Goal: Task Accomplishment & Management: Manage account settings

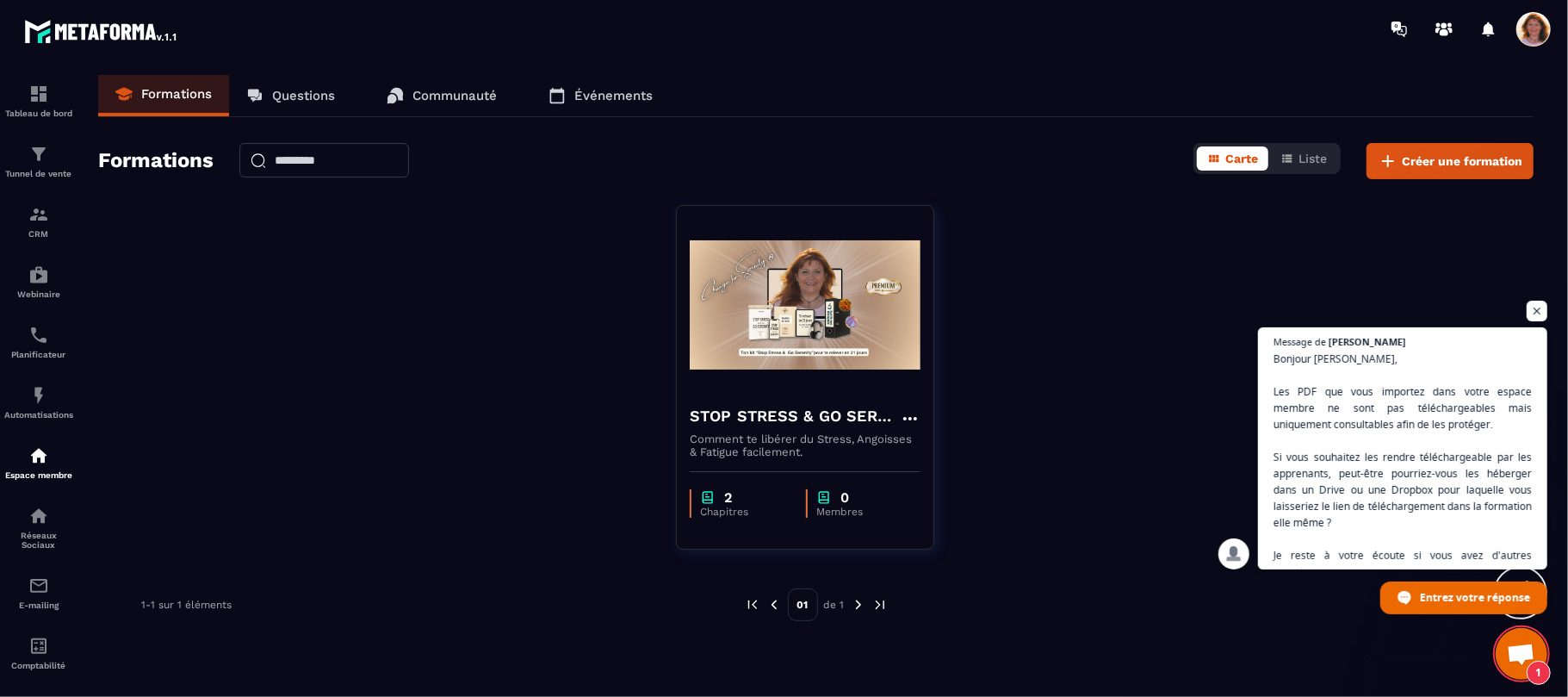
scroll to position [2644, 0]
click at [1521, 651] on span "Ouvrir le chat" at bounding box center [1521, 655] width 29 height 24
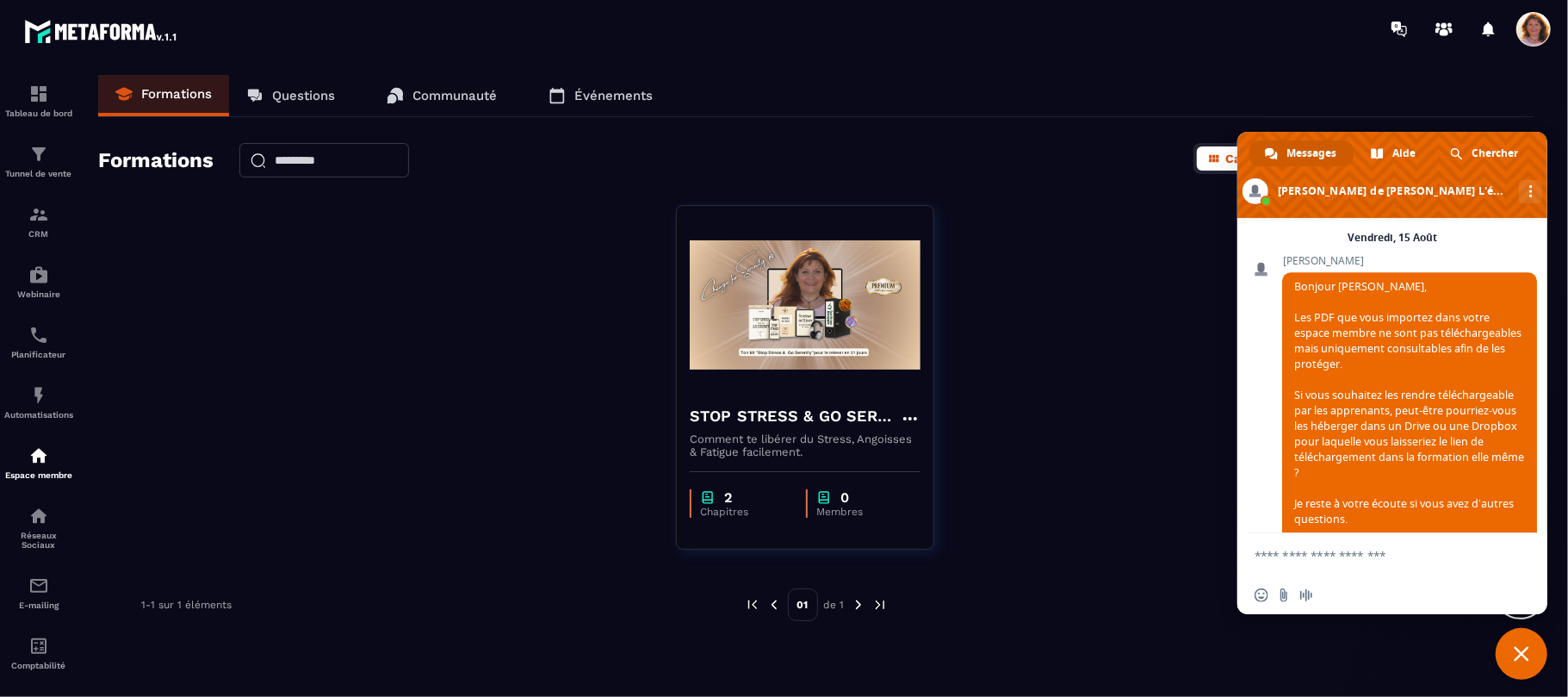
scroll to position [3182, 0]
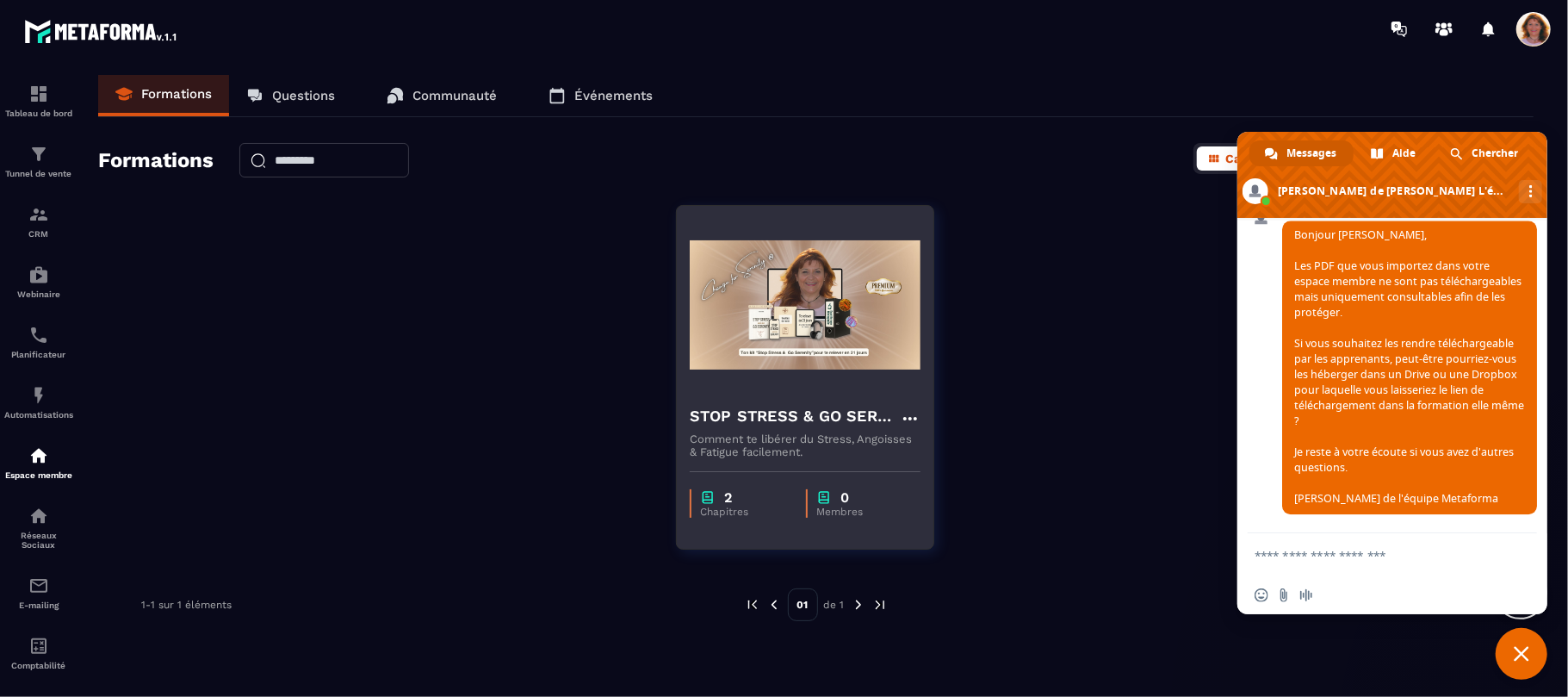
click at [821, 365] on img at bounding box center [805, 304] width 230 height 172
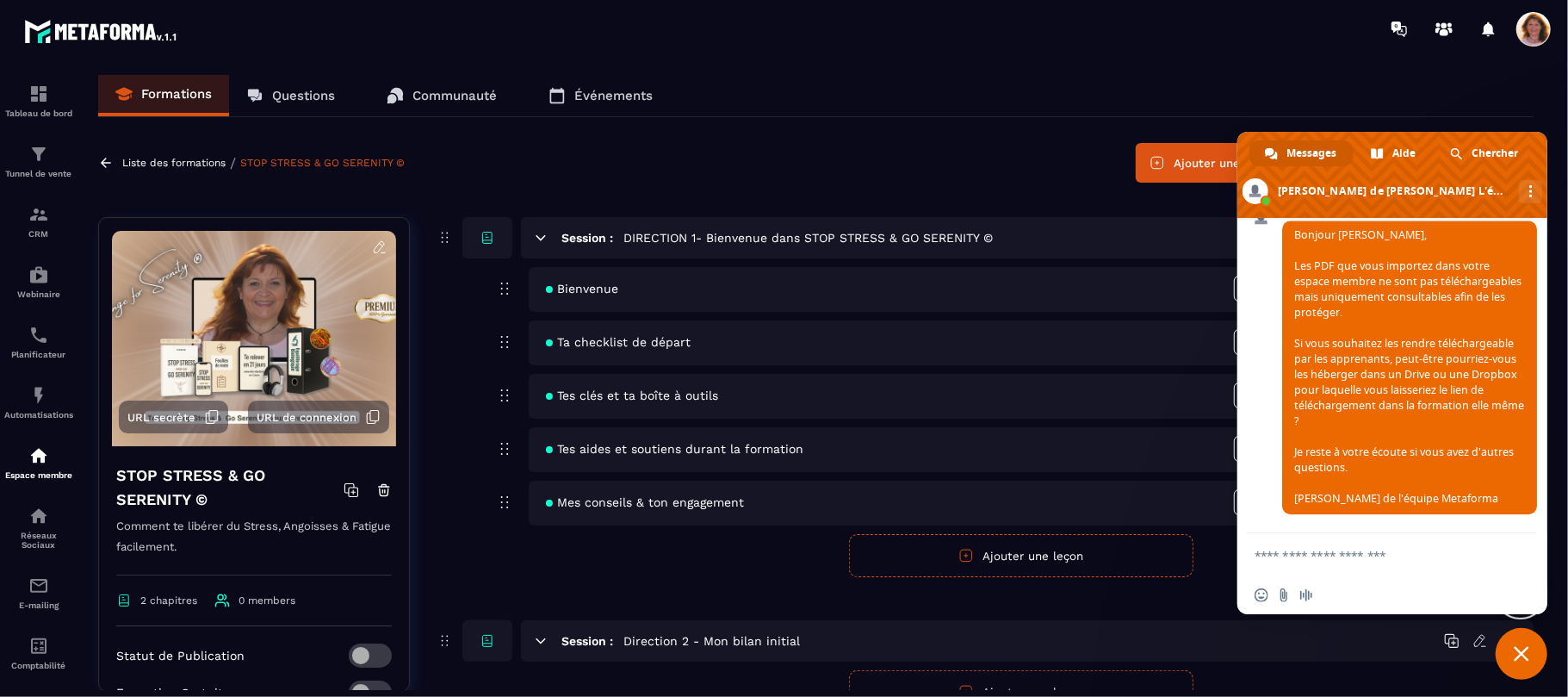
click at [1520, 659] on span "Fermer le chat" at bounding box center [1522, 653] width 16 height 16
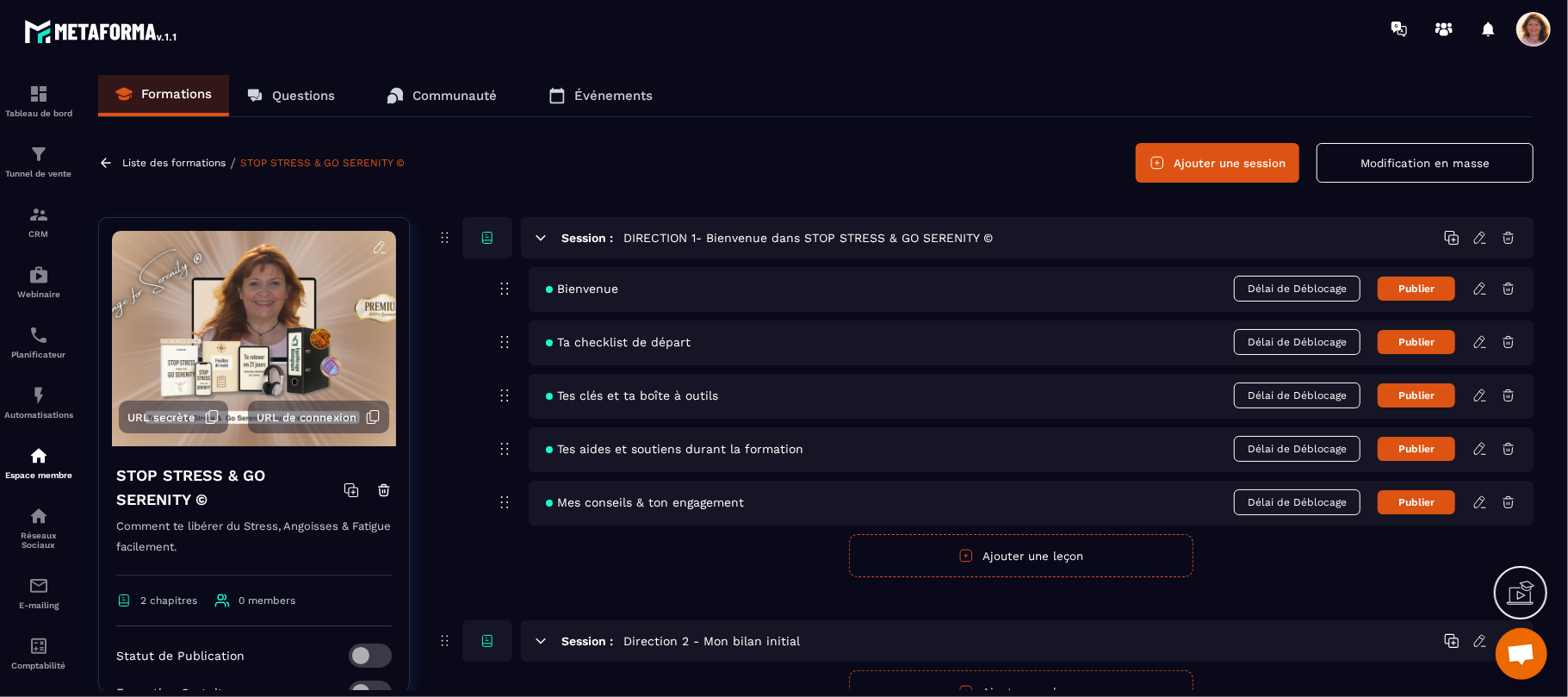
click at [1482, 289] on icon at bounding box center [1481, 289] width 16 height 16
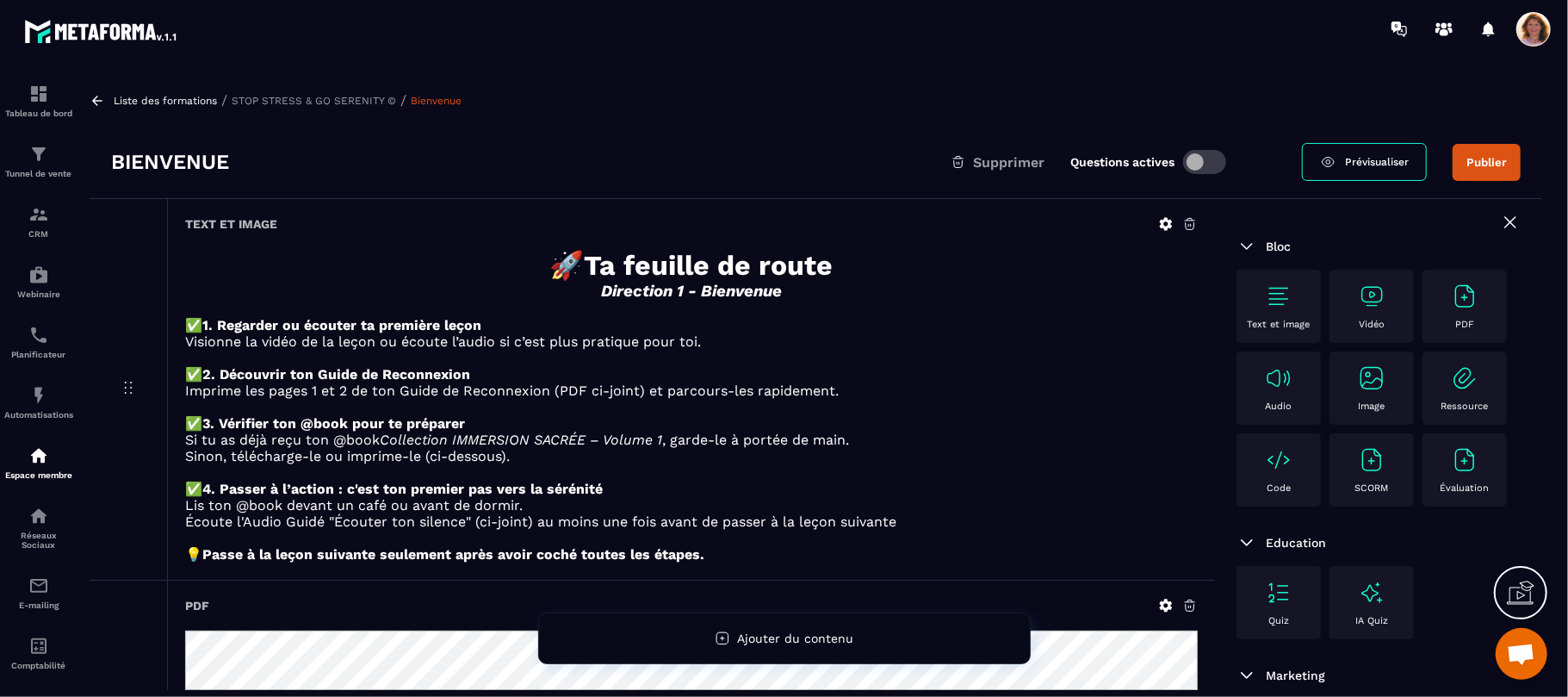
click at [1168, 229] on icon at bounding box center [1166, 223] width 13 height 13
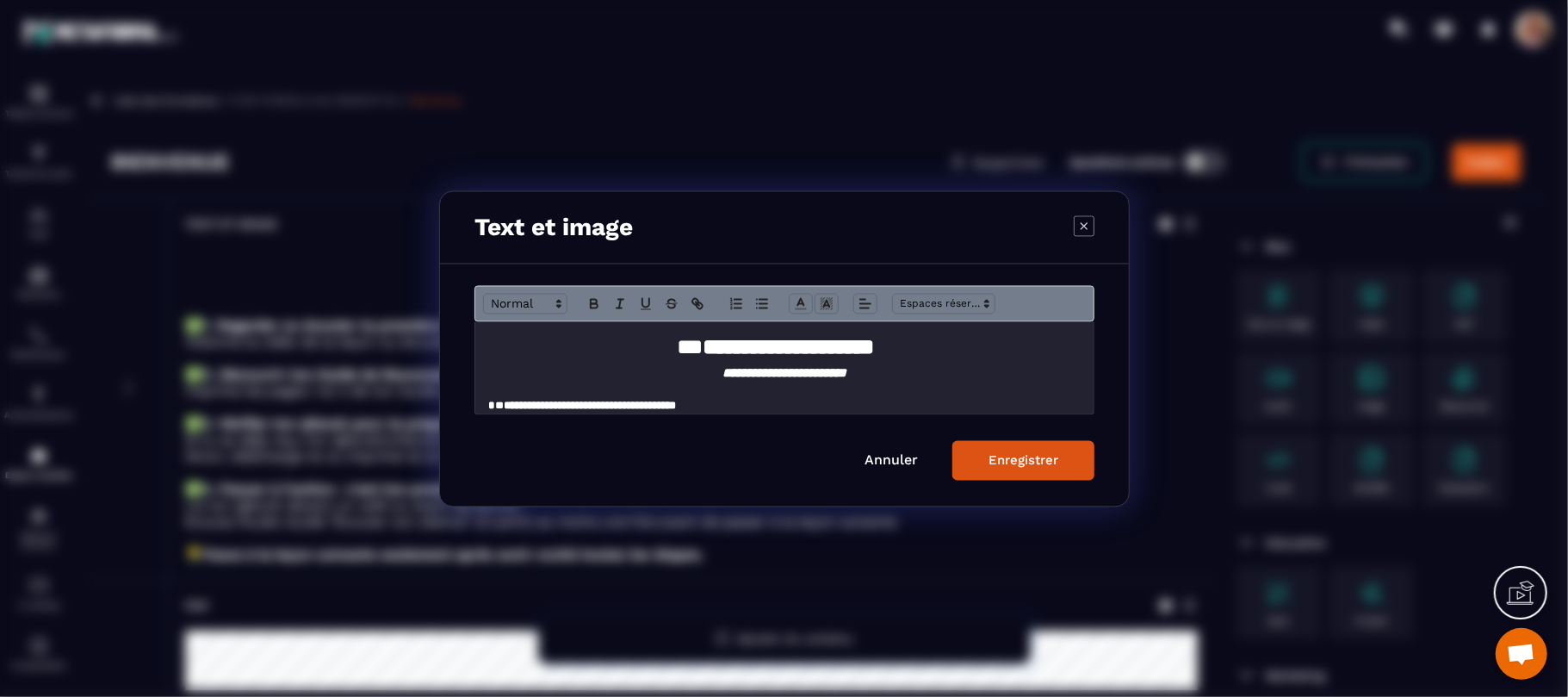
scroll to position [249, 0]
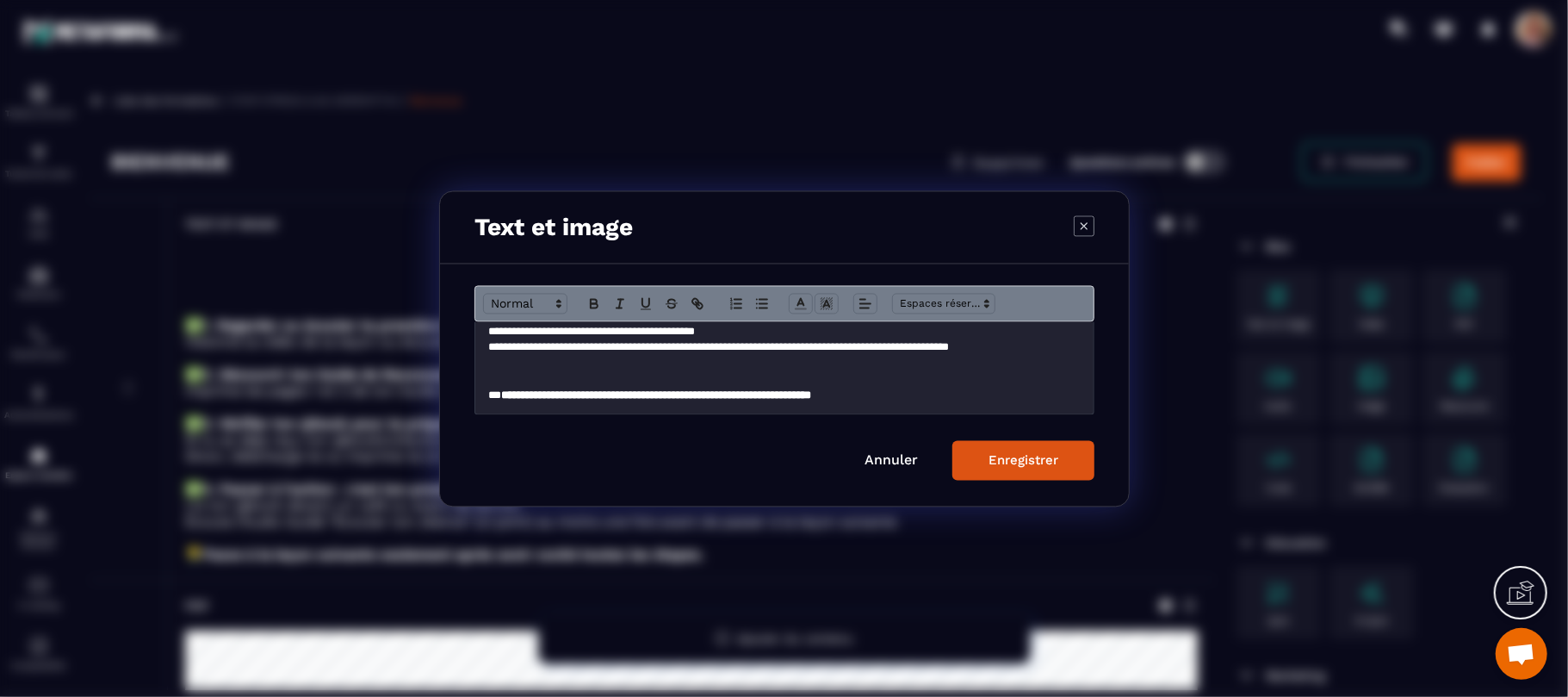
click at [886, 462] on link "Annuler" at bounding box center [892, 459] width 54 height 16
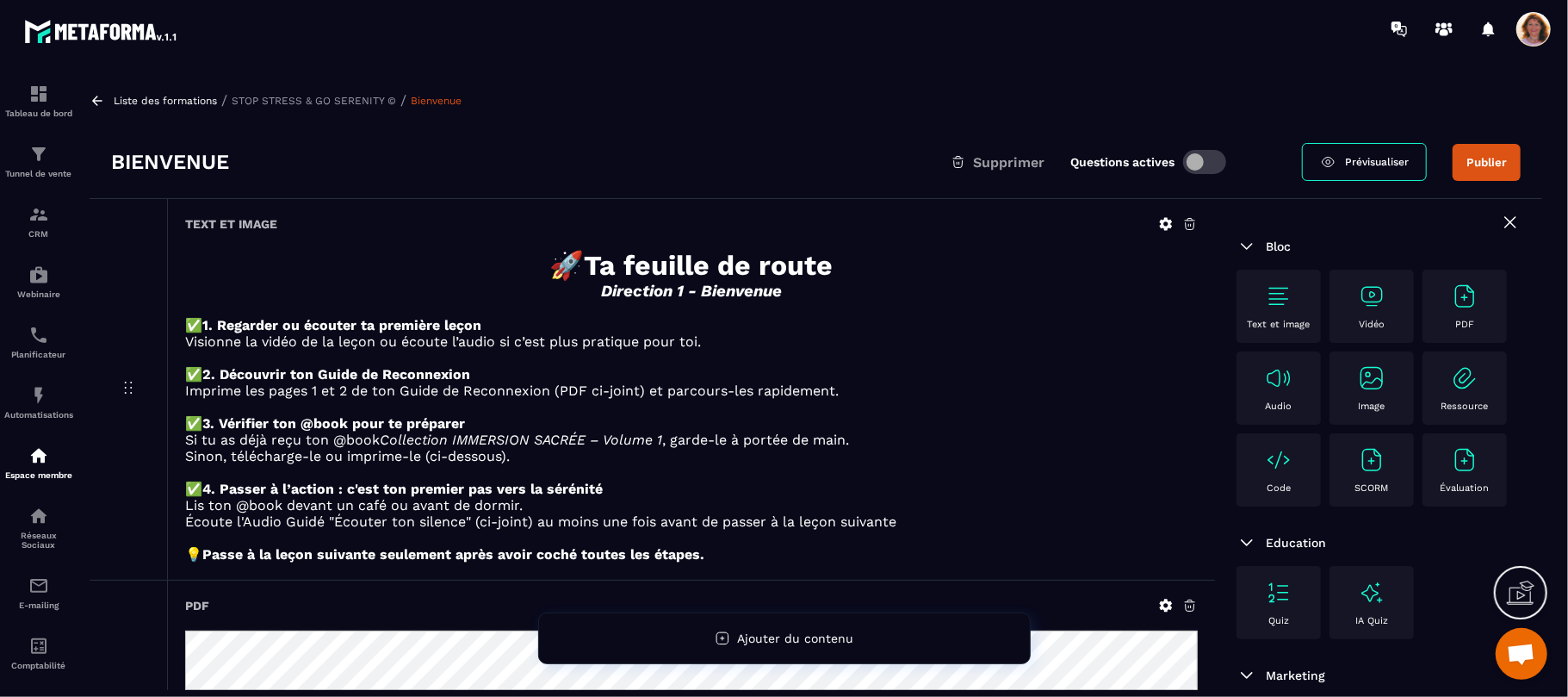
scroll to position [0, 0]
click at [1165, 218] on icon at bounding box center [1166, 223] width 13 height 13
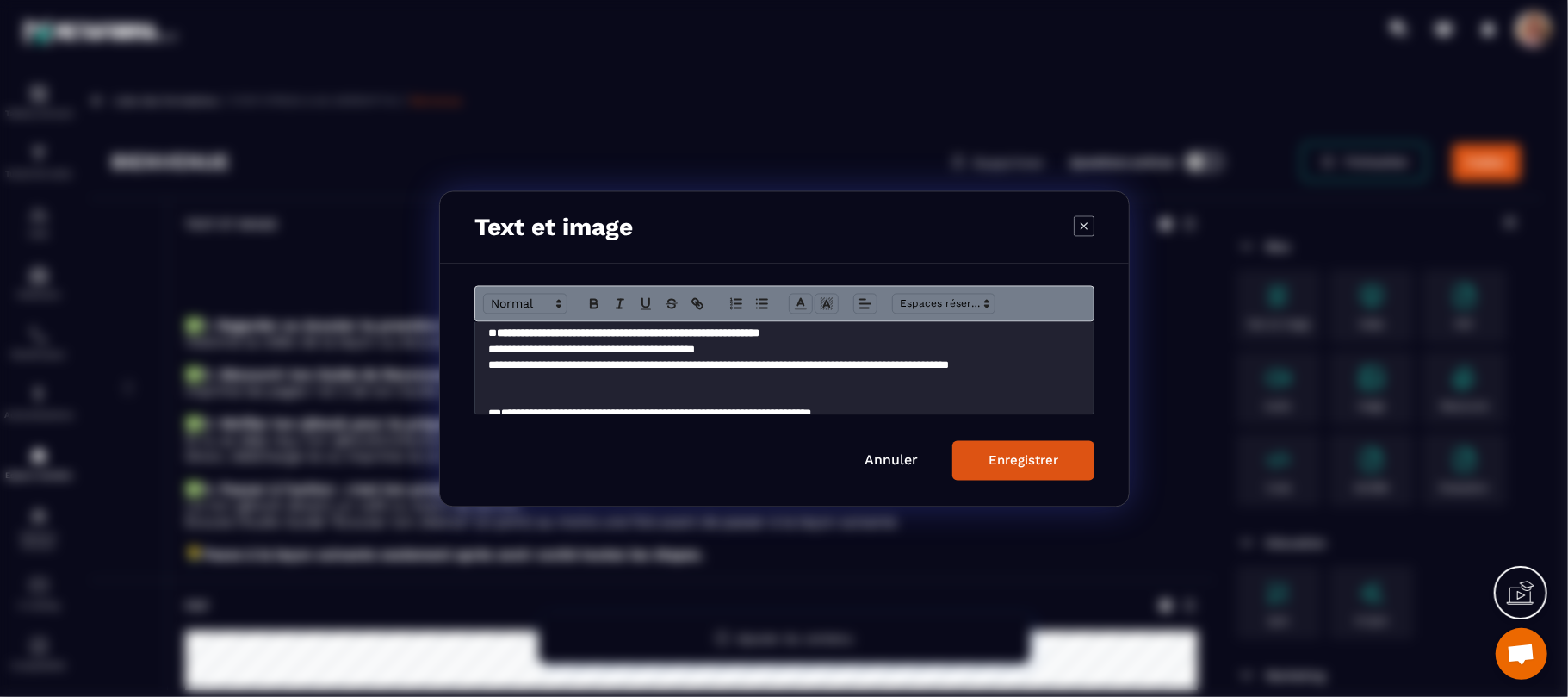
scroll to position [221, 0]
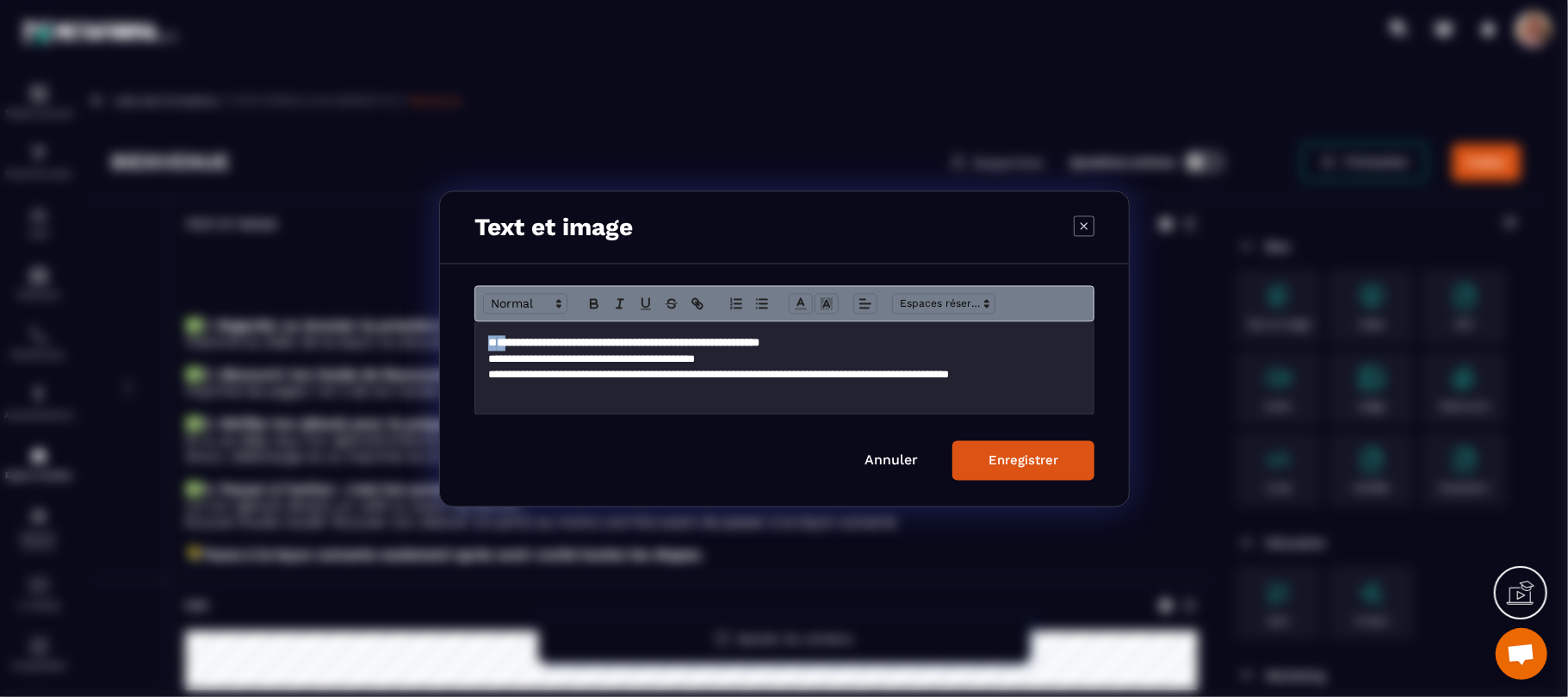
drag, startPoint x: 490, startPoint y: 347, endPoint x: 517, endPoint y: 347, distance: 27.0
click at [517, 347] on p "**********" at bounding box center [776, 343] width 574 height 16
copy p "* **"
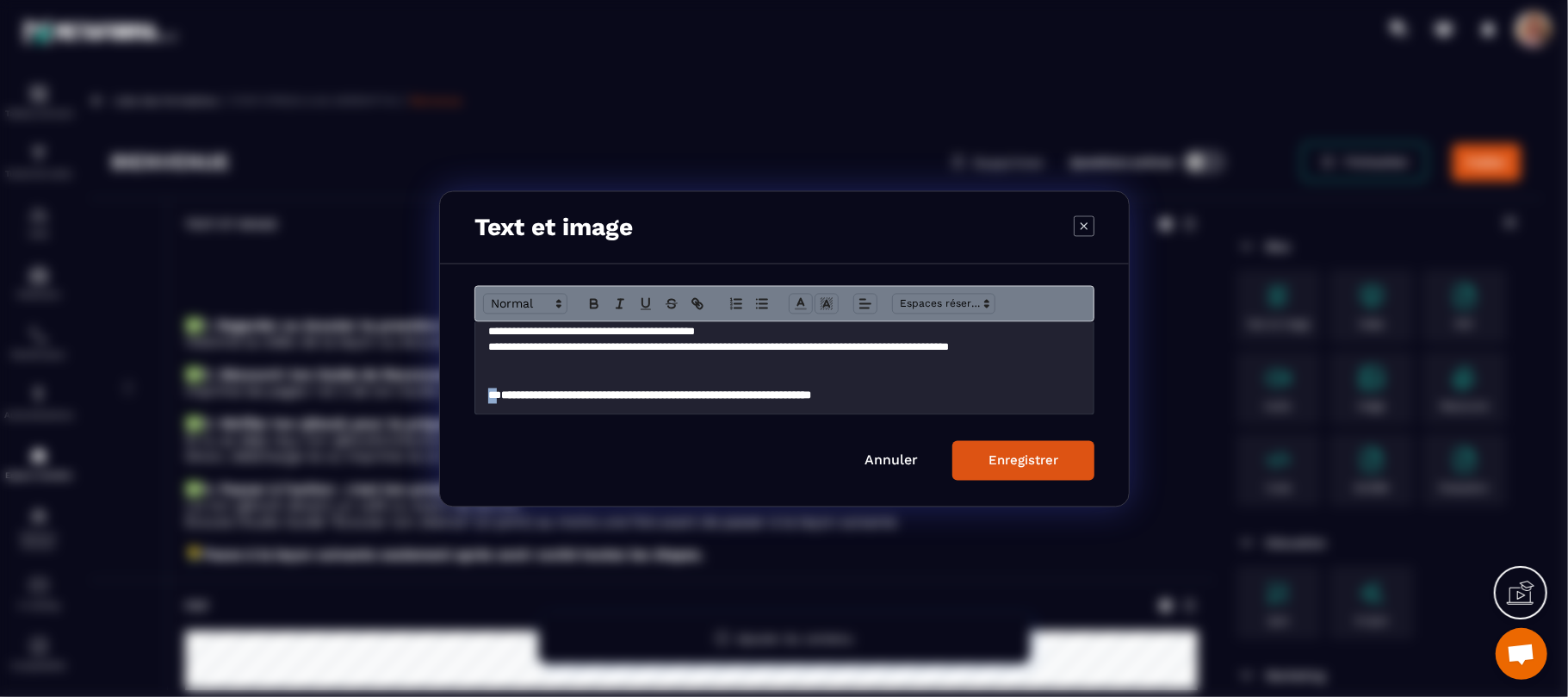
drag, startPoint x: 488, startPoint y: 393, endPoint x: 497, endPoint y: 393, distance: 9.0
click at [497, 393] on p "**********" at bounding box center [776, 395] width 574 height 16
click at [505, 399] on strong "**" at bounding box center [500, 394] width 9 height 11
drag, startPoint x: 520, startPoint y: 399, endPoint x: 507, endPoint y: 399, distance: 13.0
click at [507, 399] on p "**********" at bounding box center [776, 395] width 574 height 16
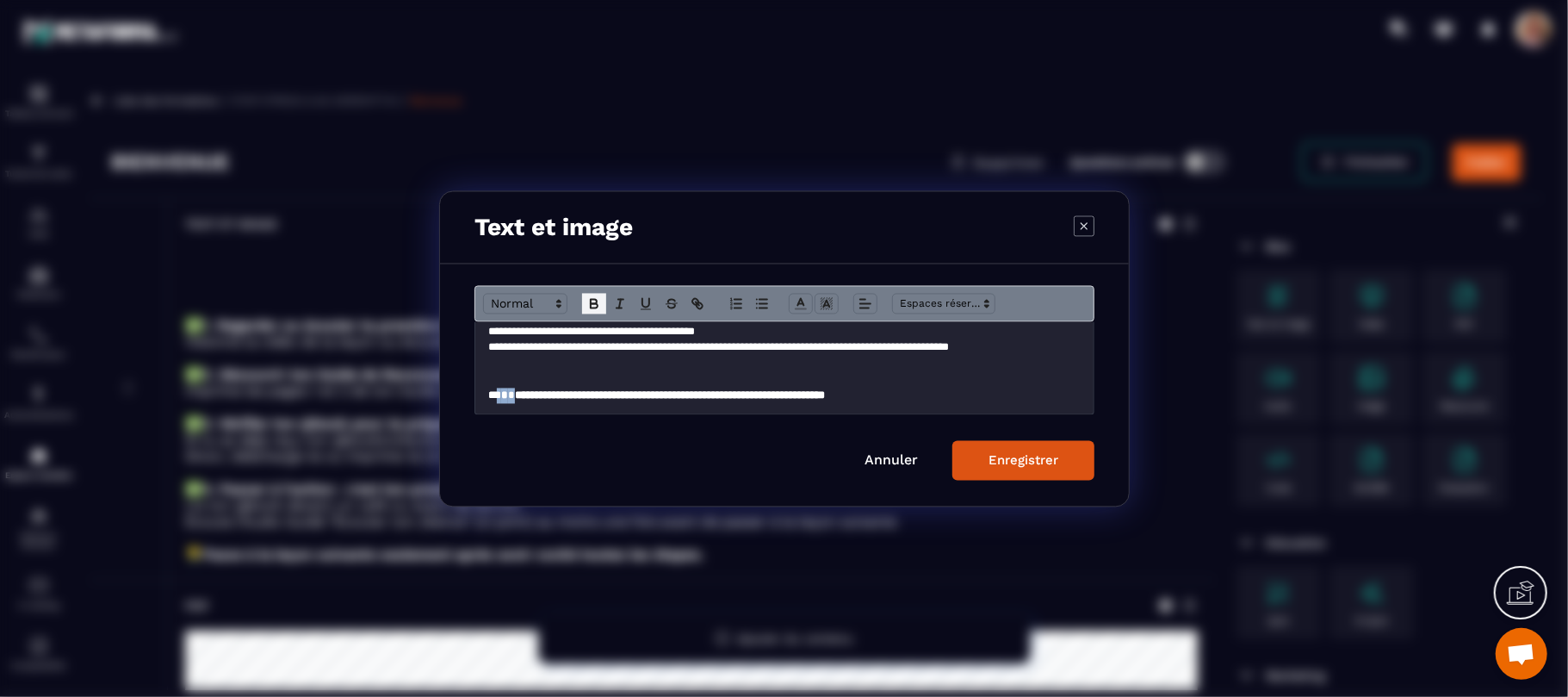
click at [596, 305] on icon "Modal window" at bounding box center [595, 303] width 16 height 16
click at [1016, 470] on button "Enregistrer" at bounding box center [1023, 460] width 142 height 40
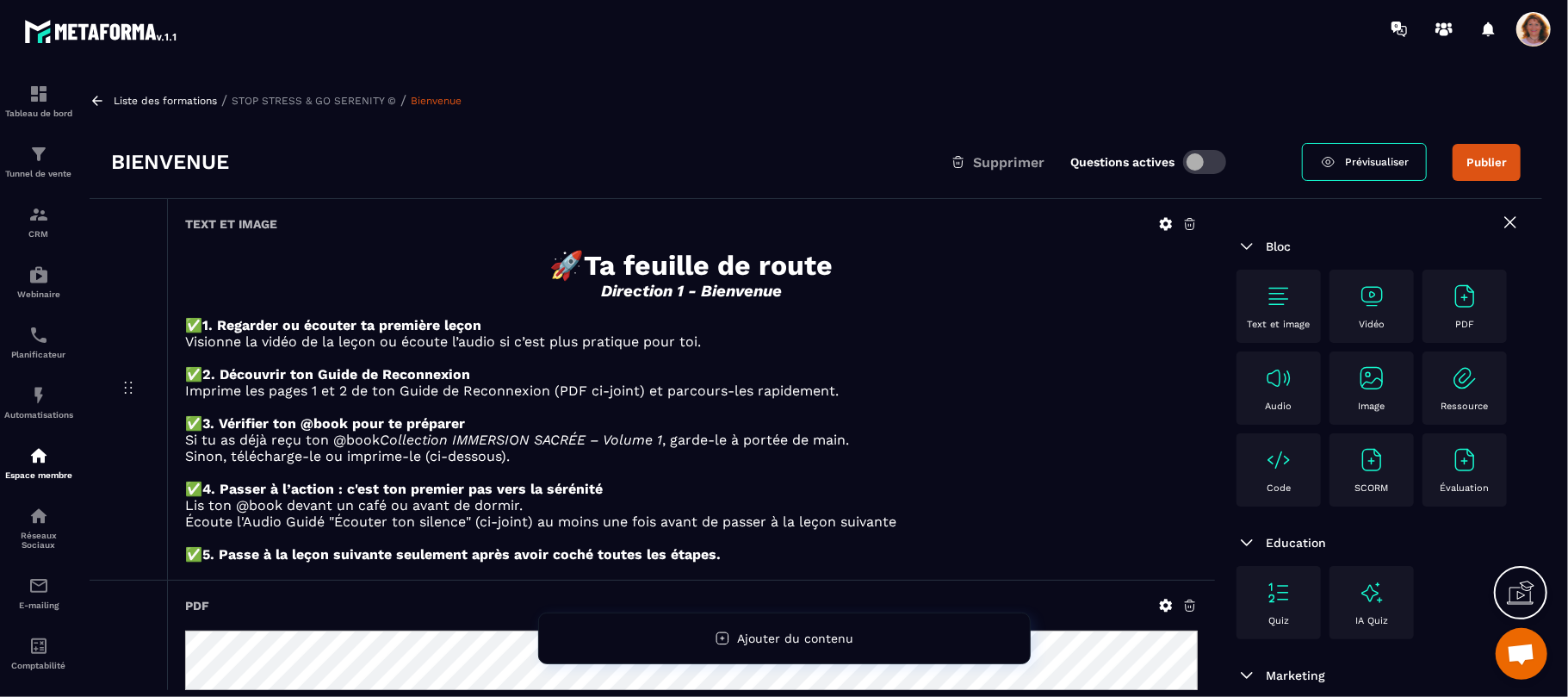
click at [1165, 223] on icon at bounding box center [1166, 224] width 16 height 16
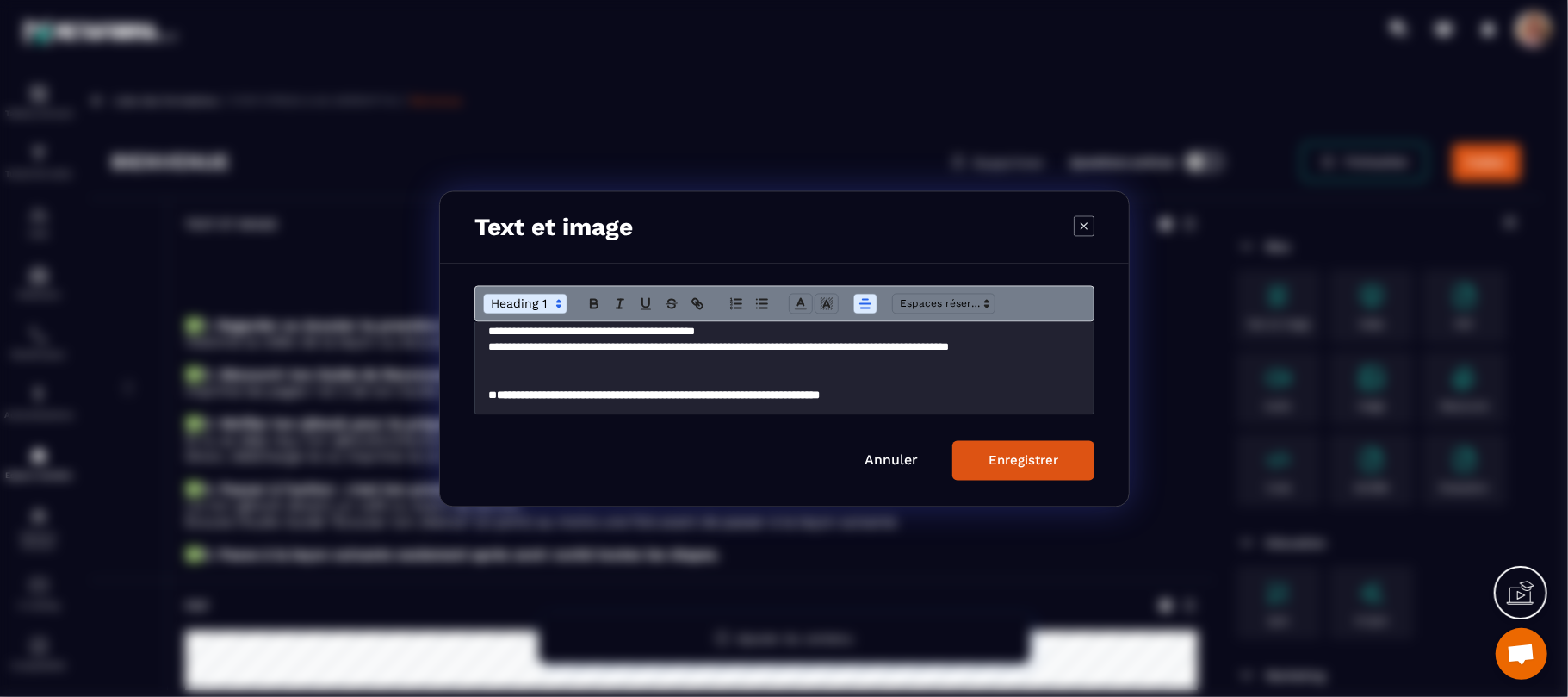
click at [1010, 476] on button "Enregistrer" at bounding box center [1023, 460] width 142 height 40
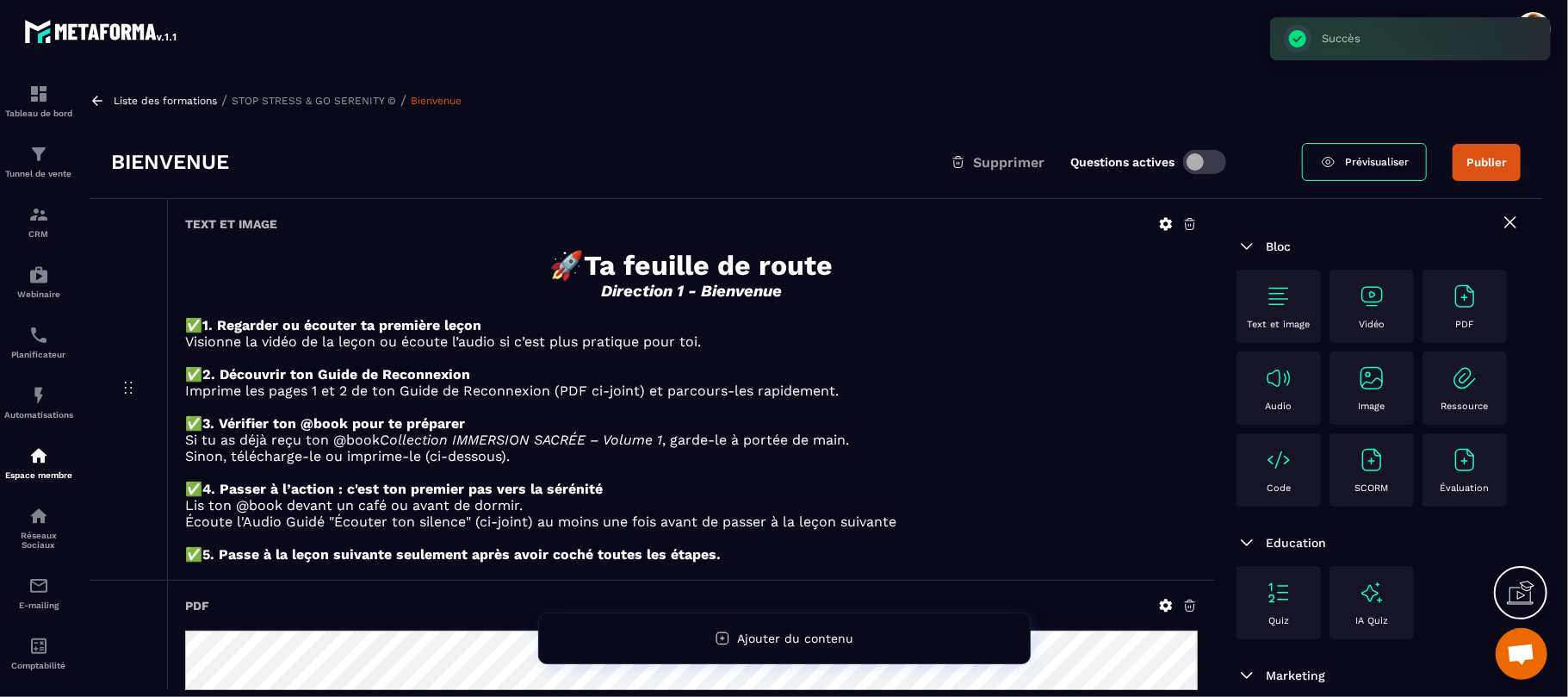
click at [114, 93] on div "Liste des formations / STOP STRESS & GO SERENITY © / Bienvenue" at bounding box center [815, 100] width 1453 height 16
click at [93, 94] on icon at bounding box center [97, 101] width 16 height 16
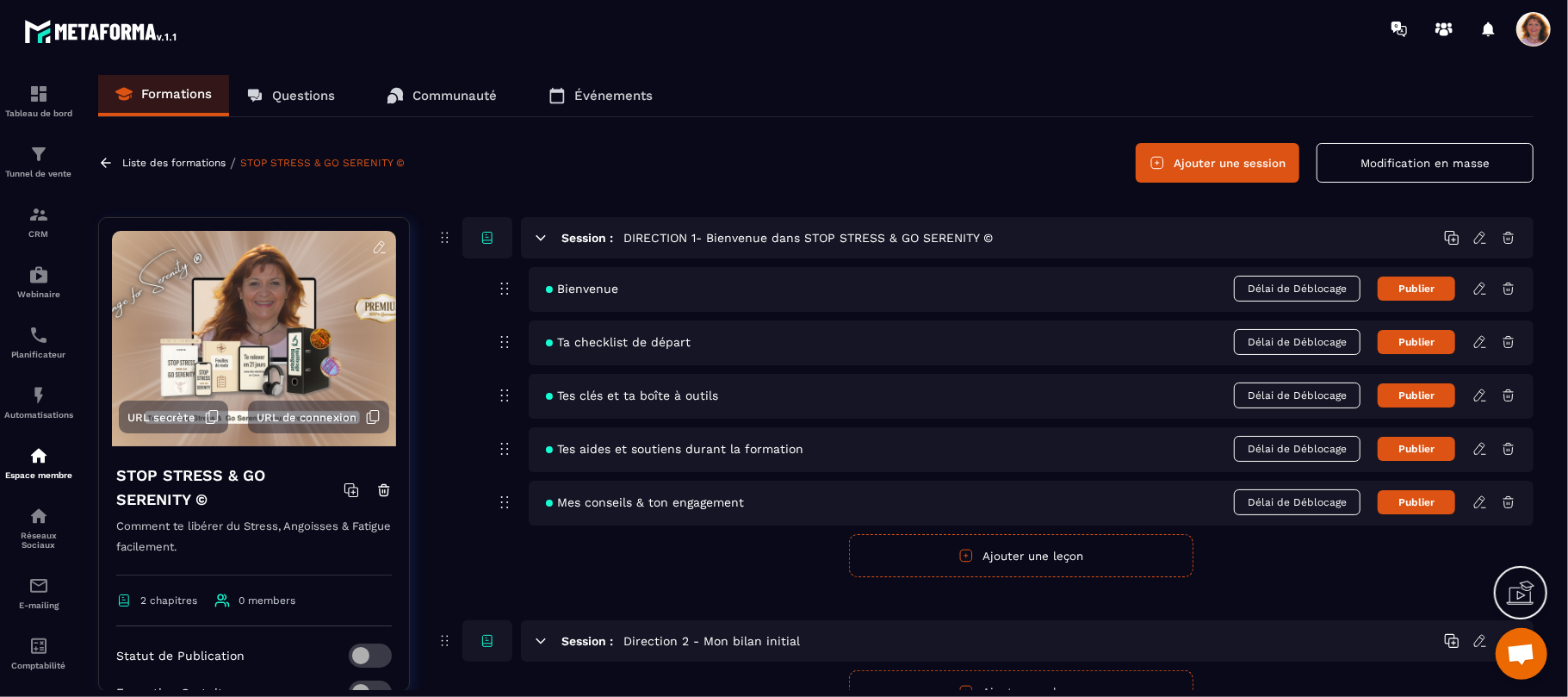
click at [1483, 397] on icon at bounding box center [1481, 395] width 16 height 16
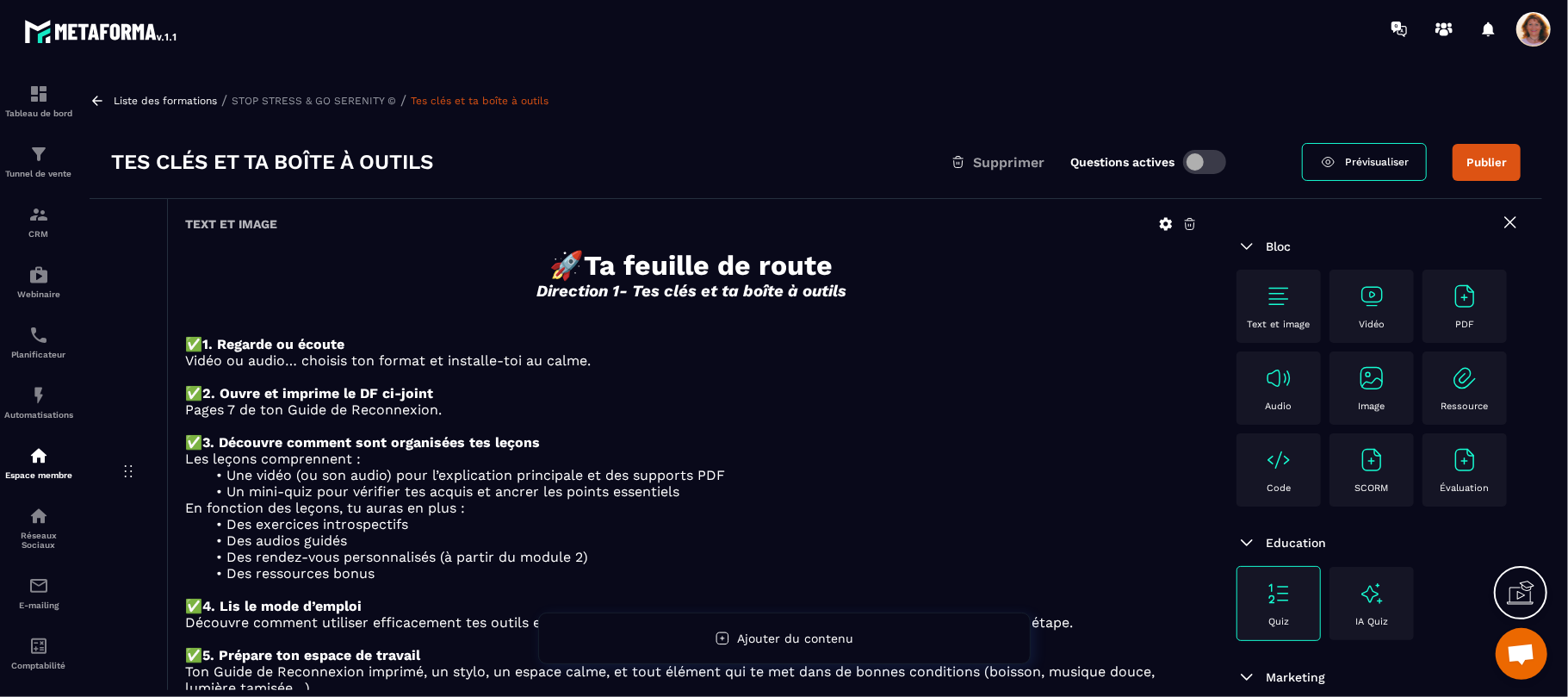
click at [1185, 365] on p "Vidéo ou audio… choisis ton format et installe-toi au calme." at bounding box center [691, 360] width 1013 height 16
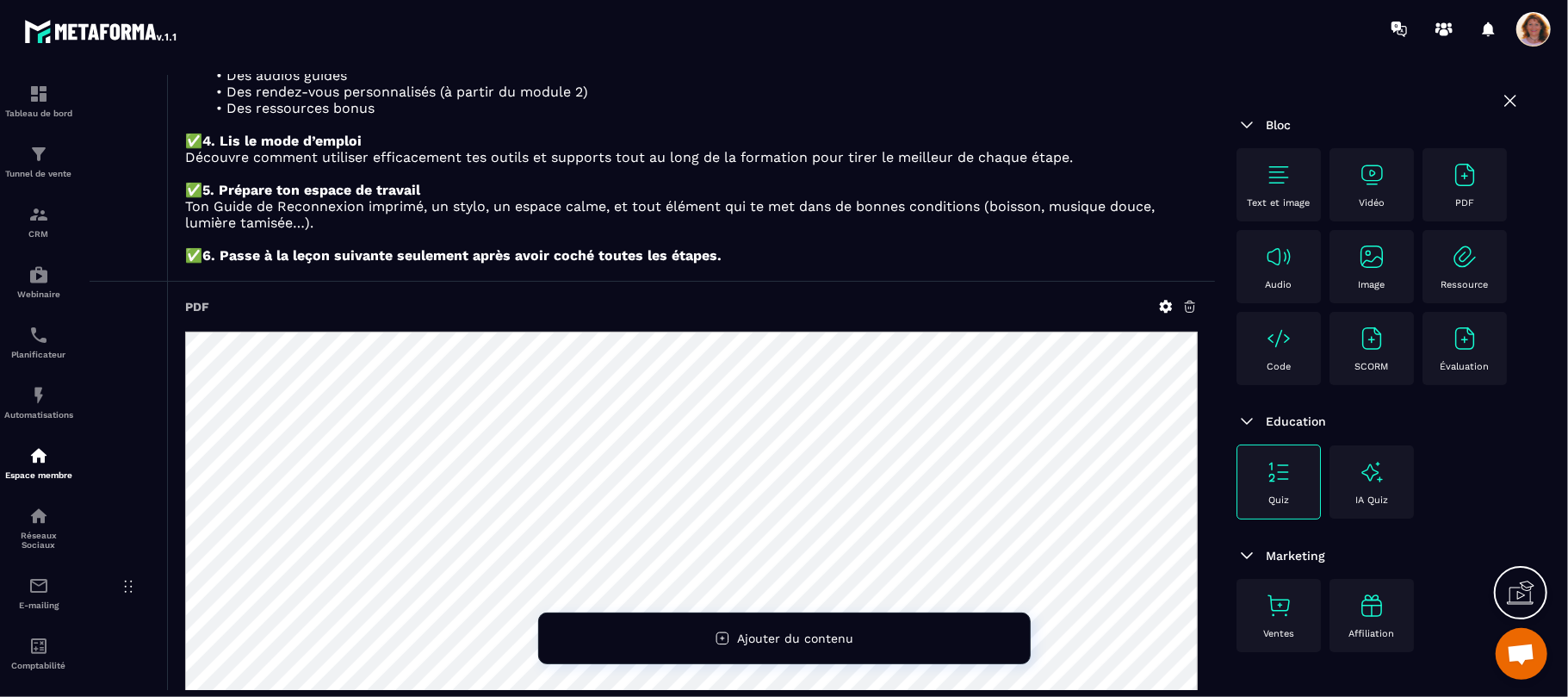
scroll to position [418, 0]
